Goal: Information Seeking & Learning: Learn about a topic

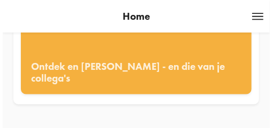
scroll to position [169, 0]
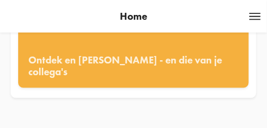
click at [254, 16] on span at bounding box center [256, 17] width 16 height 10
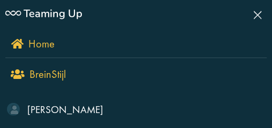
click at [48, 73] on span "BreinStijl" at bounding box center [47, 74] width 36 height 14
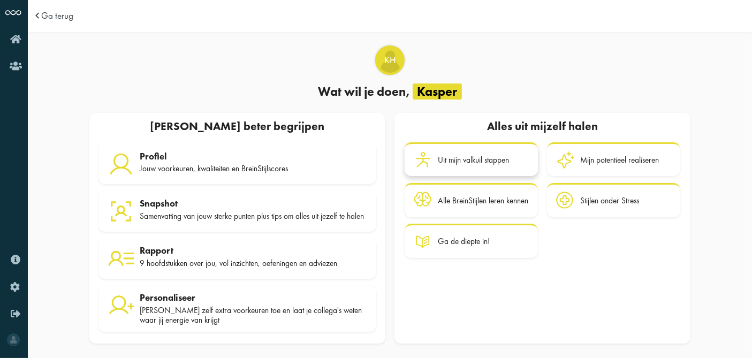
click at [266, 128] on div "Uit mijn valkuil stappen" at bounding box center [473, 160] width 71 height 10
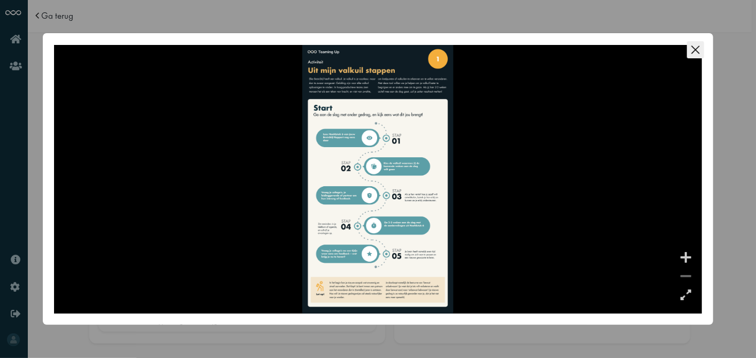
click at [266, 49] on icon "Close this dialog" at bounding box center [696, 49] width 8 height 8
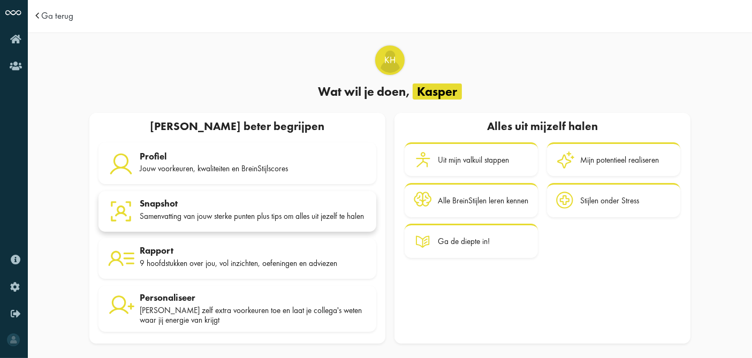
click at [238, 128] on div "Samenvatting van jouw sterke punten plus tips om alles uit jezelf te halen" at bounding box center [253, 216] width 227 height 10
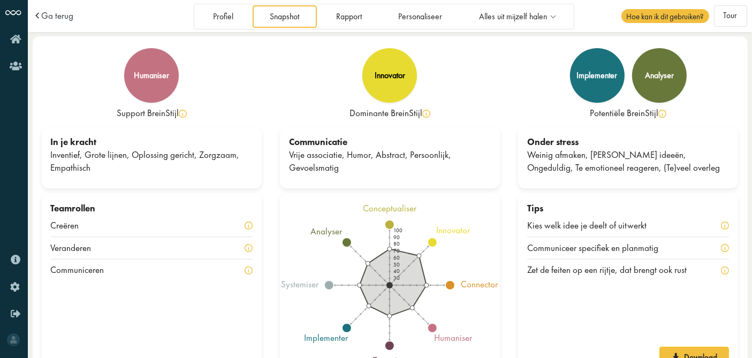
scroll to position [26, 0]
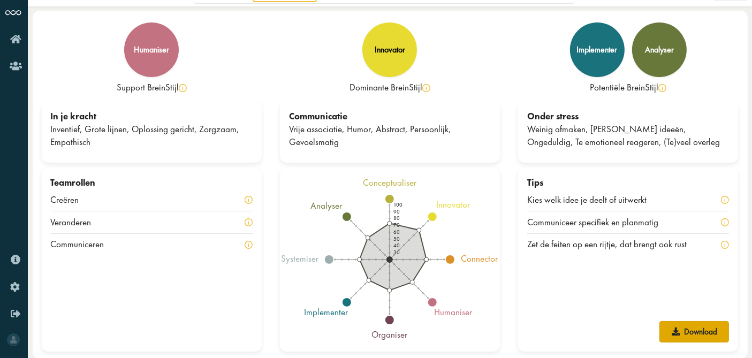
click at [709, 329] on link "Download" at bounding box center [694, 331] width 70 height 21
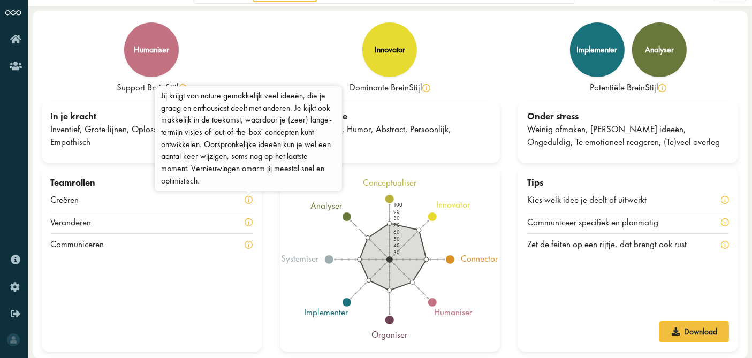
click at [250, 200] on img at bounding box center [249, 200] width 8 height 8
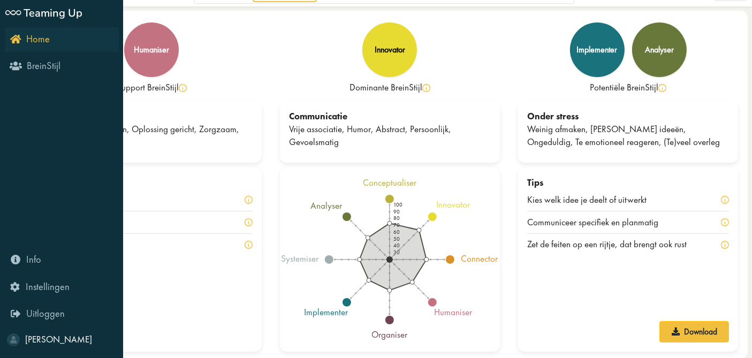
click at [19, 40] on icon "Home" at bounding box center [30, 39] width 40 height 10
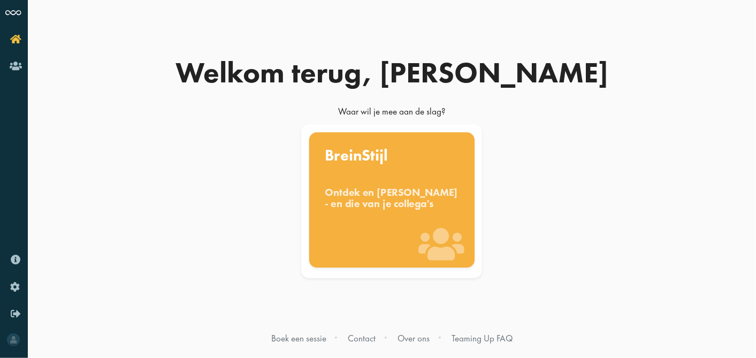
click at [384, 209] on div "Ontdek en benut jouw denkstijl - en die van je collega's" at bounding box center [392, 198] width 134 height 24
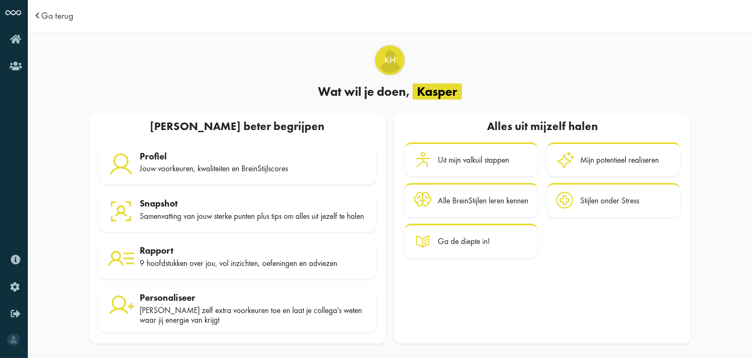
scroll to position [5, 0]
click at [163, 256] on div "Rapport" at bounding box center [253, 250] width 227 height 11
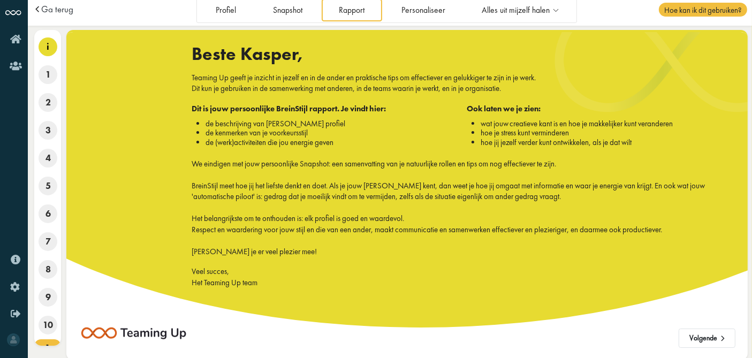
scroll to position [9, 0]
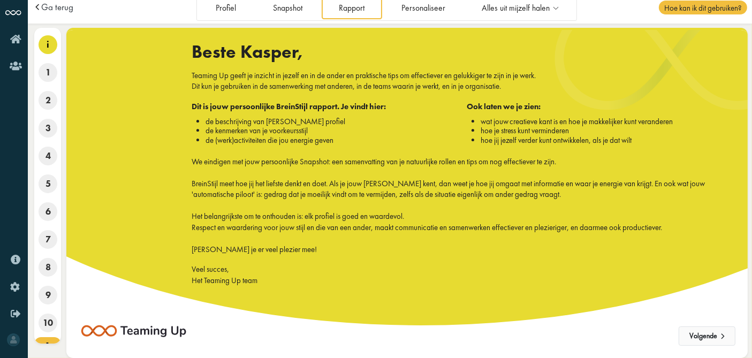
click at [706, 339] on button "Volgende" at bounding box center [706, 335] width 57 height 19
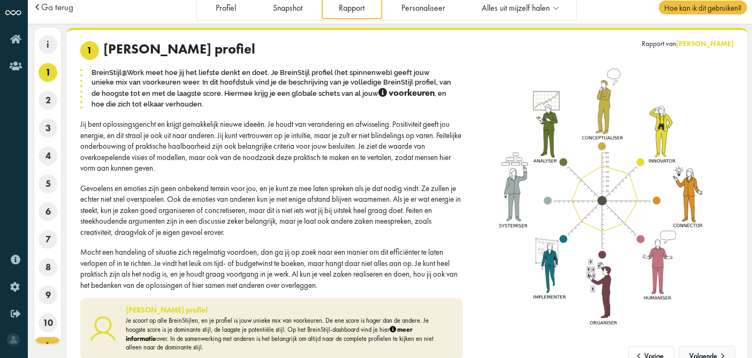
click at [703, 350] on button "Volgende" at bounding box center [706, 355] width 57 height 19
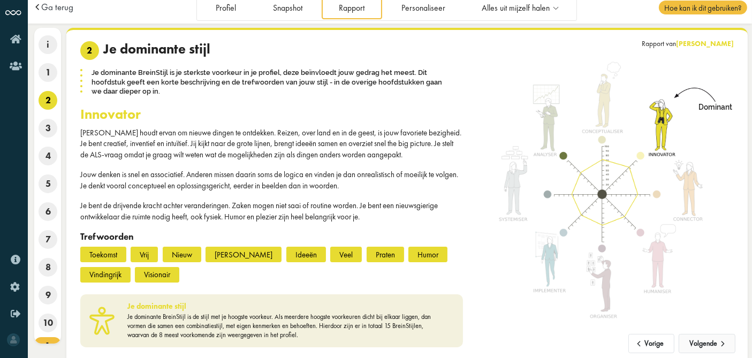
click at [700, 343] on button "Volgende" at bounding box center [706, 343] width 57 height 19
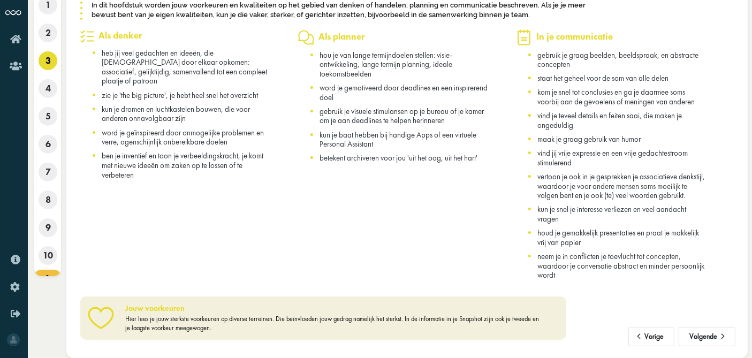
scroll to position [86, 0]
click at [711, 334] on button "Volgende" at bounding box center [706, 336] width 57 height 19
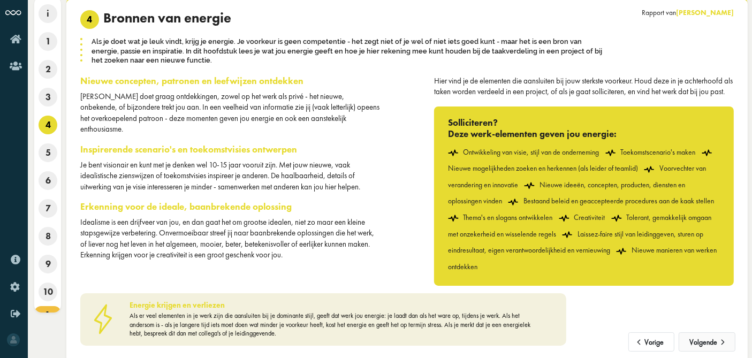
scroll to position [56, 0]
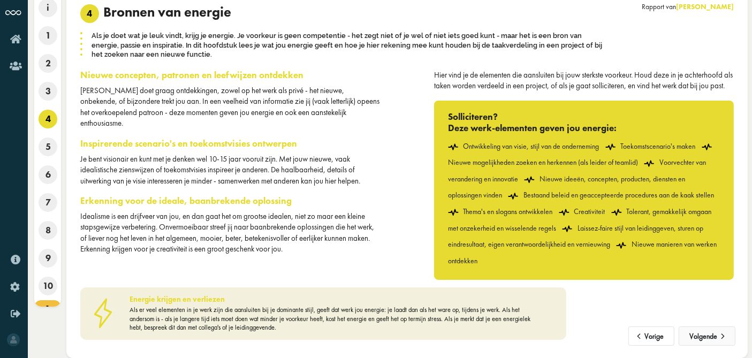
click at [705, 337] on button "Volgende" at bounding box center [706, 335] width 57 height 19
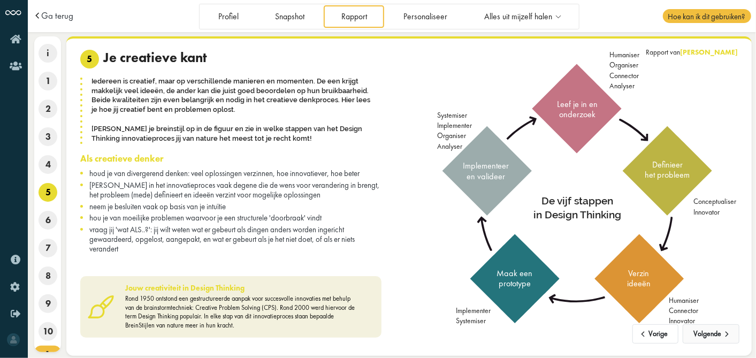
click at [717, 334] on button "Volgende" at bounding box center [711, 333] width 57 height 19
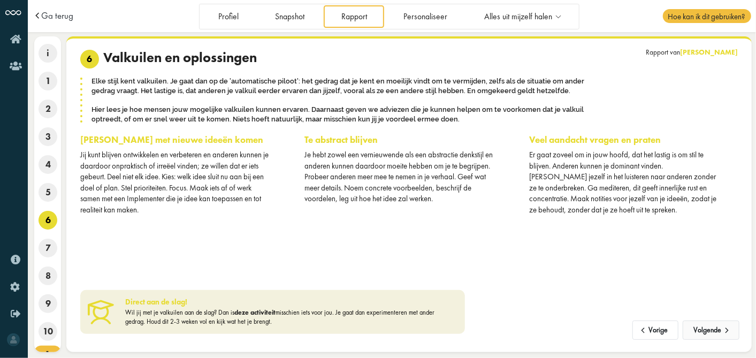
click at [712, 328] on button "Volgende" at bounding box center [711, 329] width 57 height 19
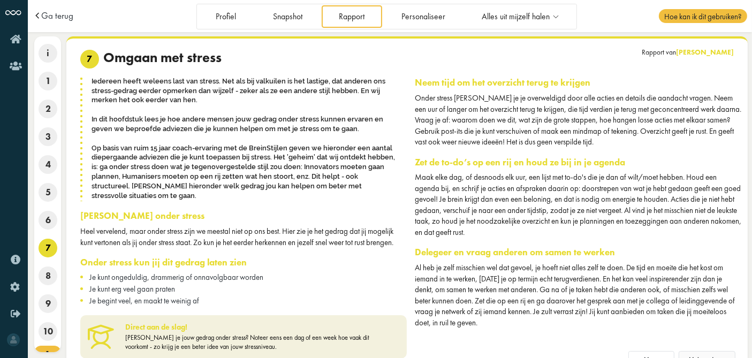
click at [705, 351] on button "Volgende" at bounding box center [706, 360] width 57 height 19
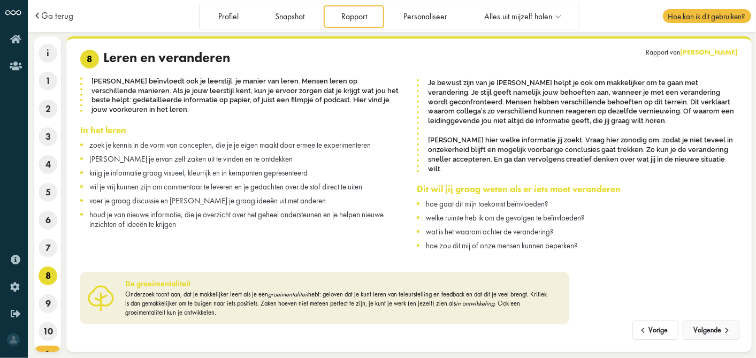
click at [717, 330] on button "Volgende" at bounding box center [711, 329] width 57 height 19
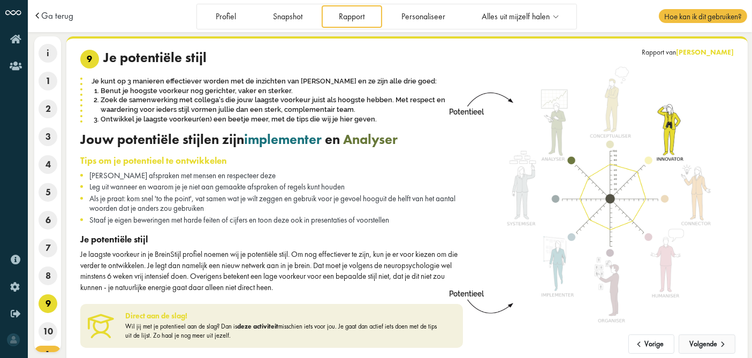
click at [708, 342] on button "Volgende" at bounding box center [706, 343] width 57 height 19
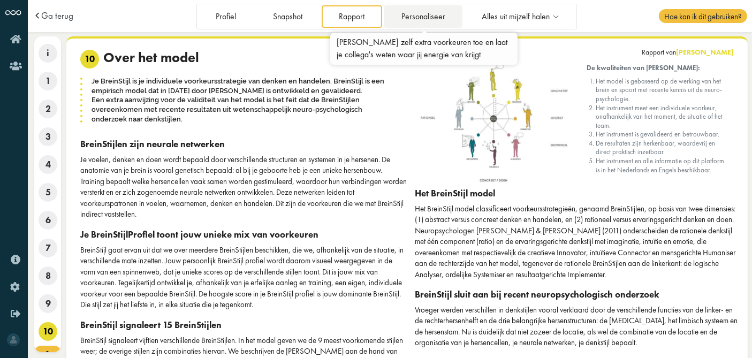
click at [426, 22] on link "Personaliseer" at bounding box center [423, 16] width 79 height 22
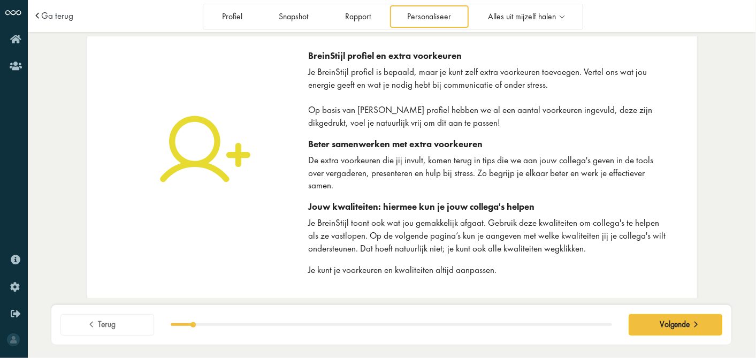
scroll to position [24, 0]
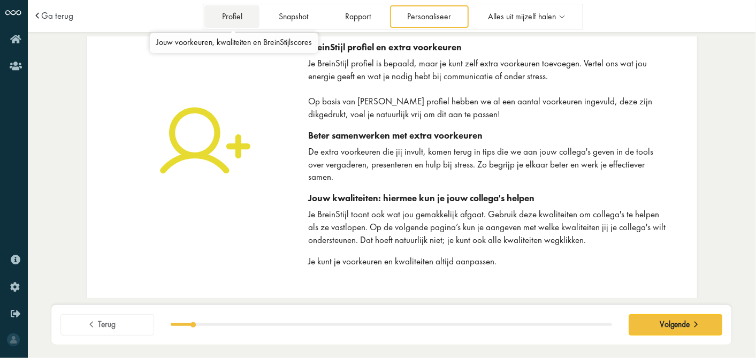
click at [228, 24] on link "Profiel" at bounding box center [231, 16] width 55 height 22
